Goal: Information Seeking & Learning: Check status

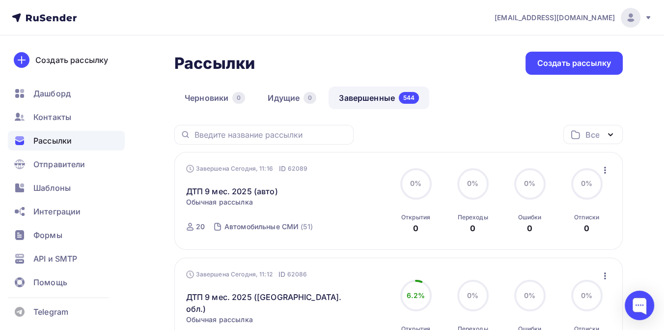
scroll to position [55, 0]
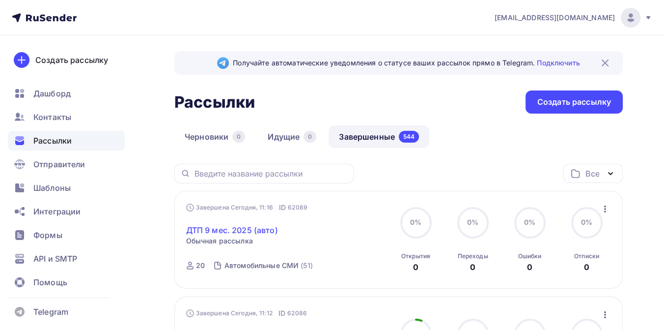
click at [256, 229] on link "ДТП 9 мес. 2025 (авто)" at bounding box center [232, 230] width 92 height 12
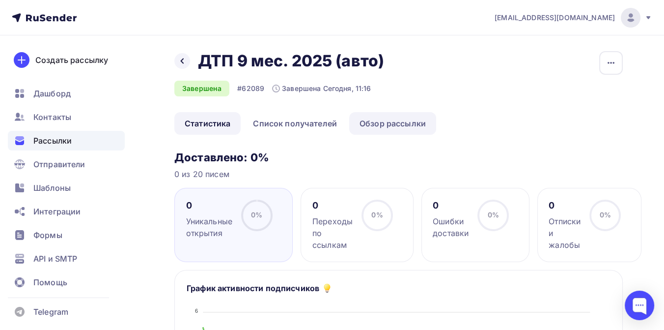
click at [368, 123] on link "Обзор рассылки" at bounding box center [392, 123] width 87 height 23
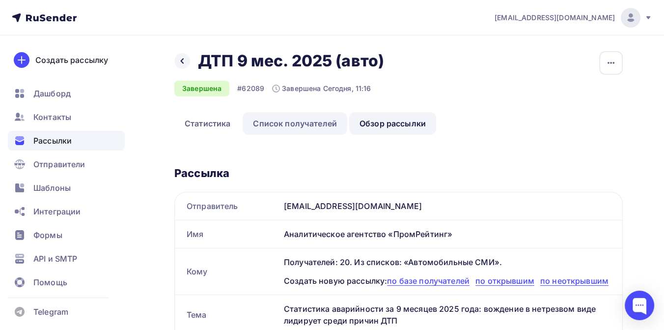
click at [330, 126] on link "Список получателей" at bounding box center [295, 123] width 105 height 23
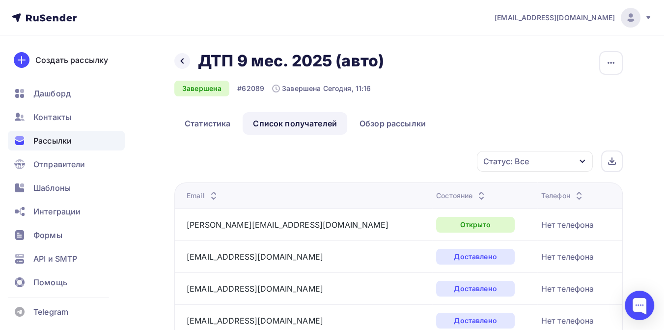
click at [77, 139] on div "Рассылки" at bounding box center [66, 141] width 117 height 20
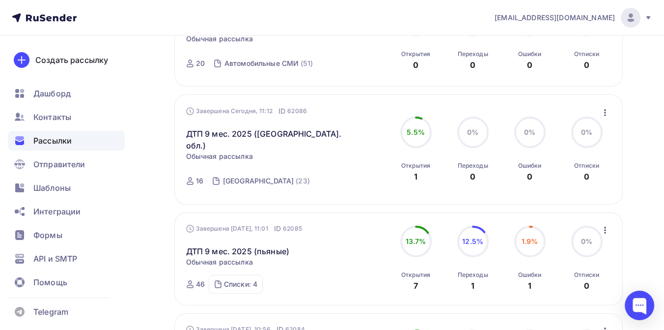
scroll to position [218, 0]
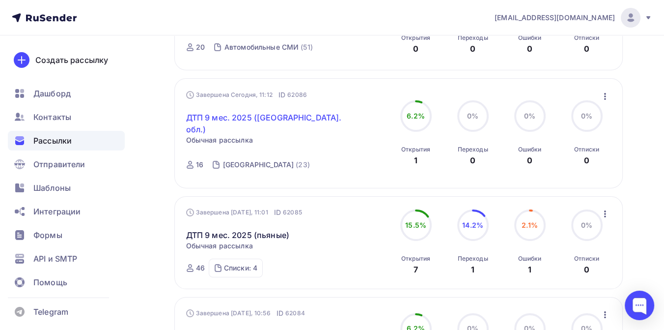
click at [265, 118] on link "ДТП 9 мес. 2025 ([GEOGRAPHIC_DATA]. обл.)" at bounding box center [270, 124] width 169 height 24
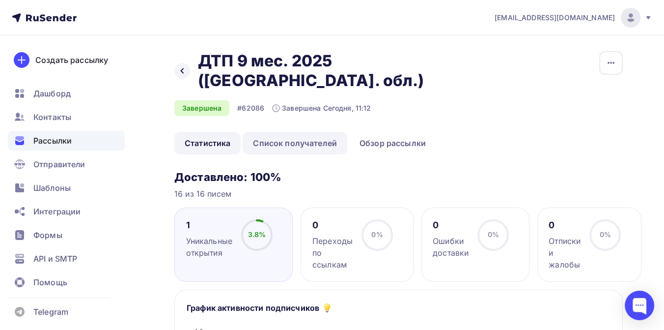
click at [306, 132] on link "Список получателей" at bounding box center [295, 143] width 105 height 23
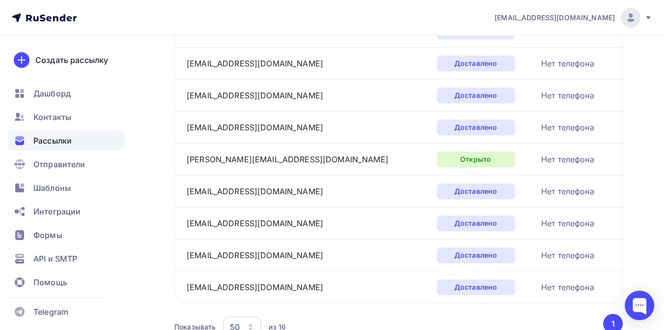
scroll to position [464, 0]
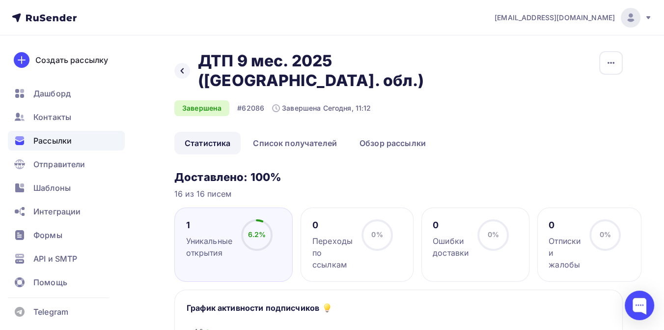
click at [70, 142] on span "Рассылки" at bounding box center [52, 141] width 38 height 12
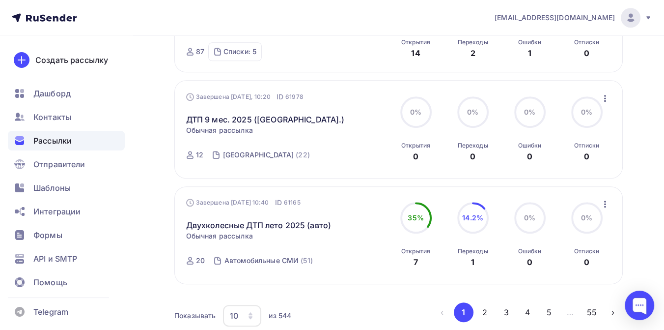
scroll to position [983, 0]
click at [649, 17] on icon at bounding box center [649, 17] width 4 height 3
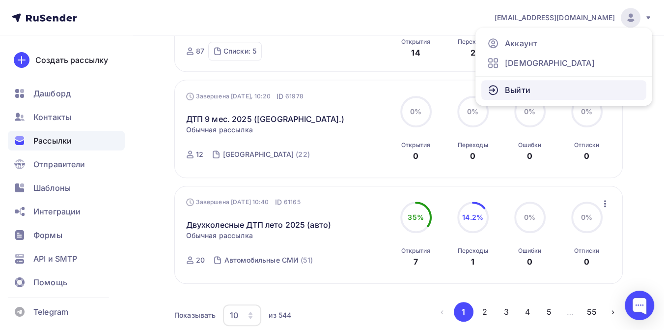
click at [536, 89] on link "Выйти" at bounding box center [564, 90] width 165 height 20
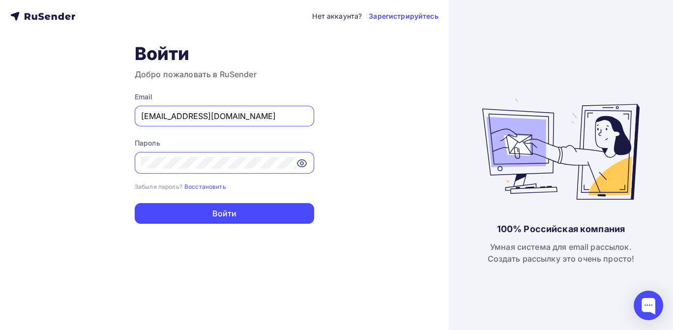
click at [267, 113] on input "[EMAIL_ADDRESS][DOMAIN_NAME]" at bounding box center [224, 116] width 167 height 12
type input "[EMAIL_ADDRESS][DOMAIN_NAME]"
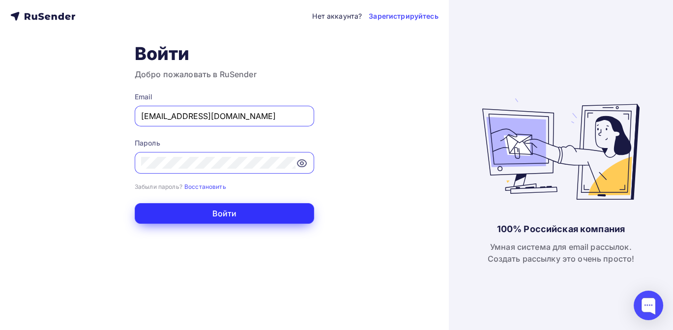
click at [240, 214] on button "Войти" at bounding box center [224, 213] width 179 height 21
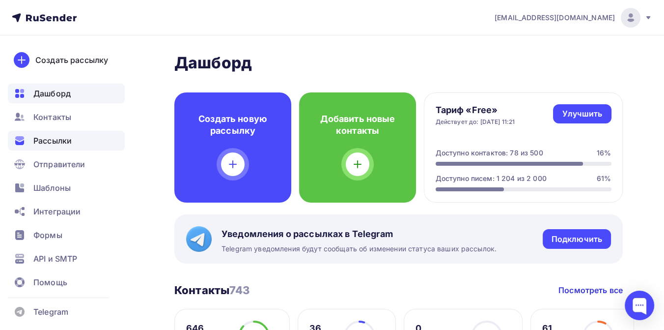
click at [68, 136] on span "Рассылки" at bounding box center [52, 141] width 38 height 12
